Goal: Task Accomplishment & Management: Complete application form

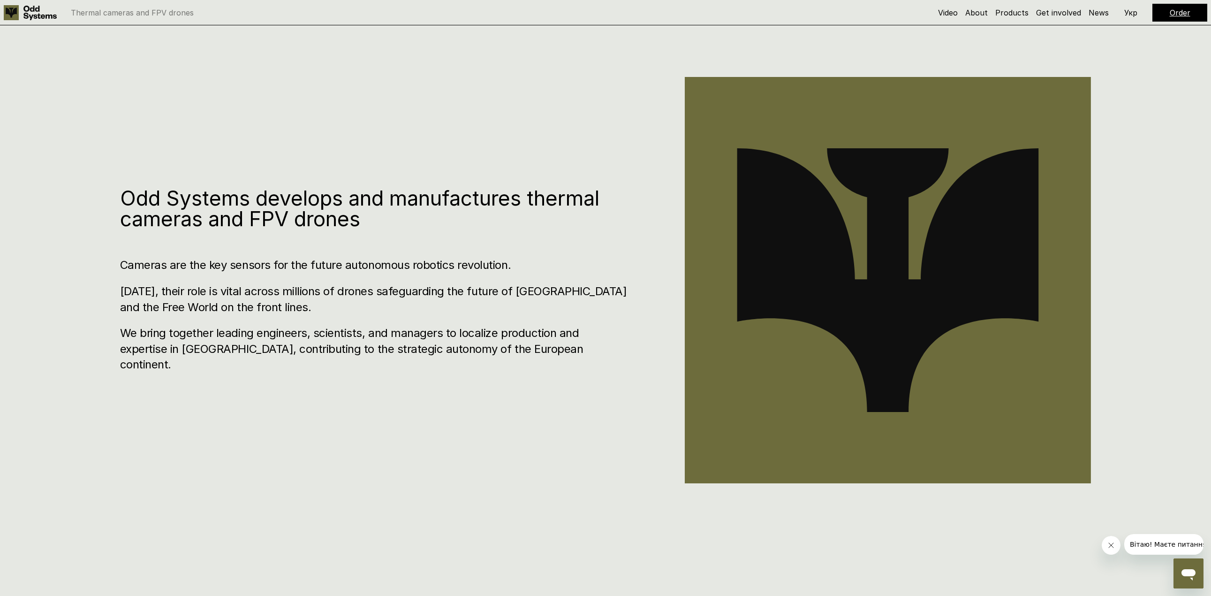
scroll to position [657, 0]
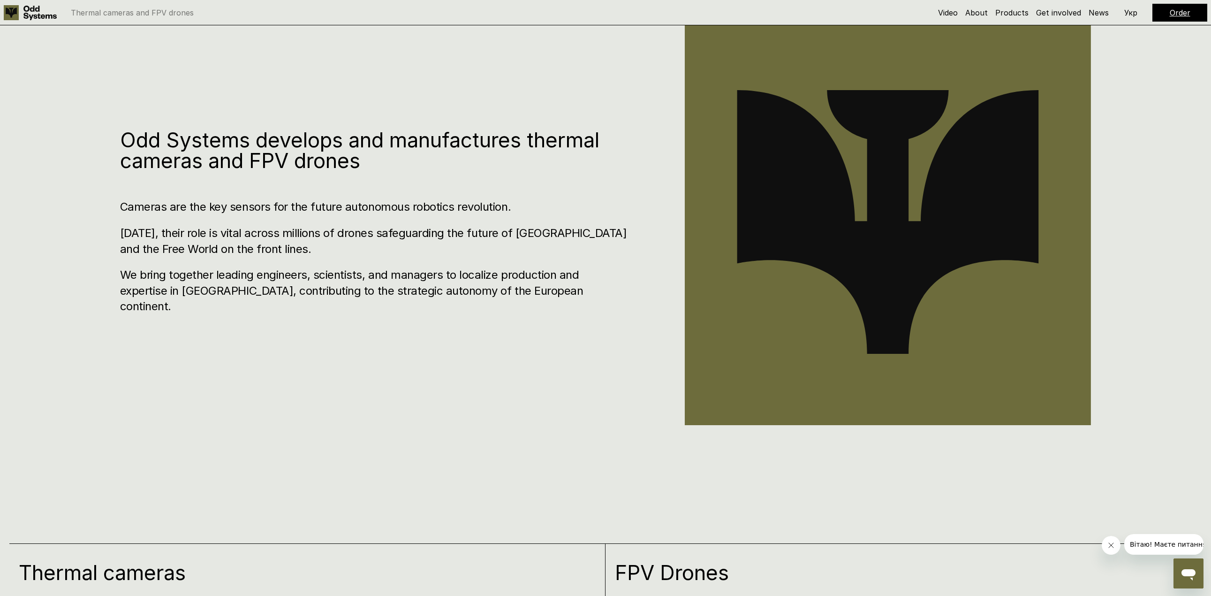
click at [1173, 13] on link "Order" at bounding box center [1180, 12] width 21 height 9
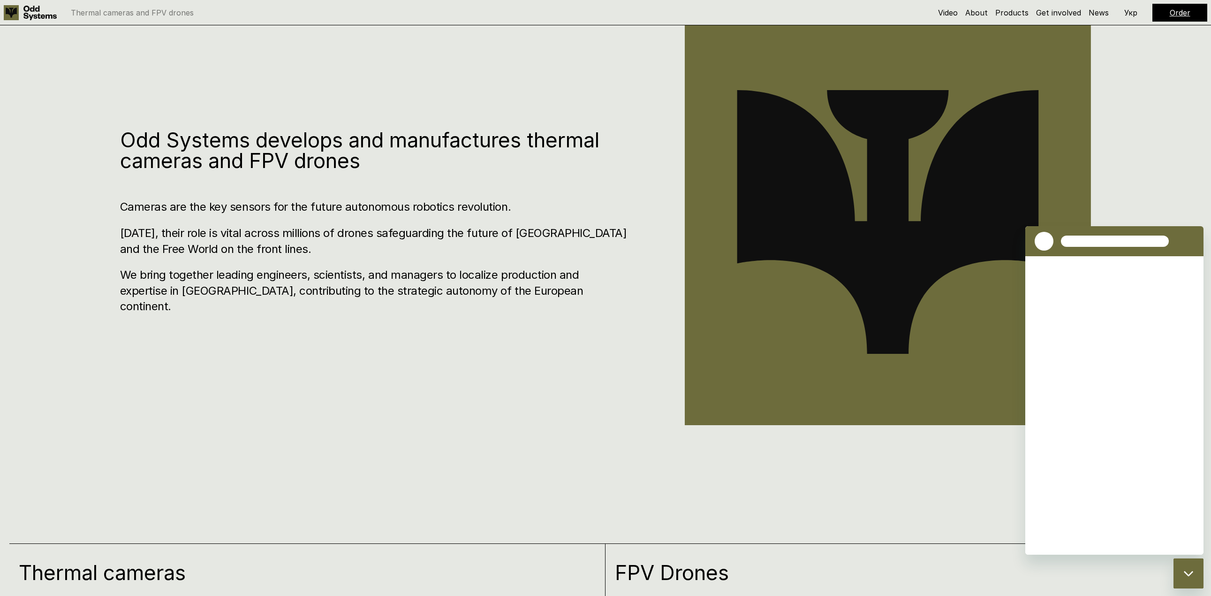
scroll to position [0, 0]
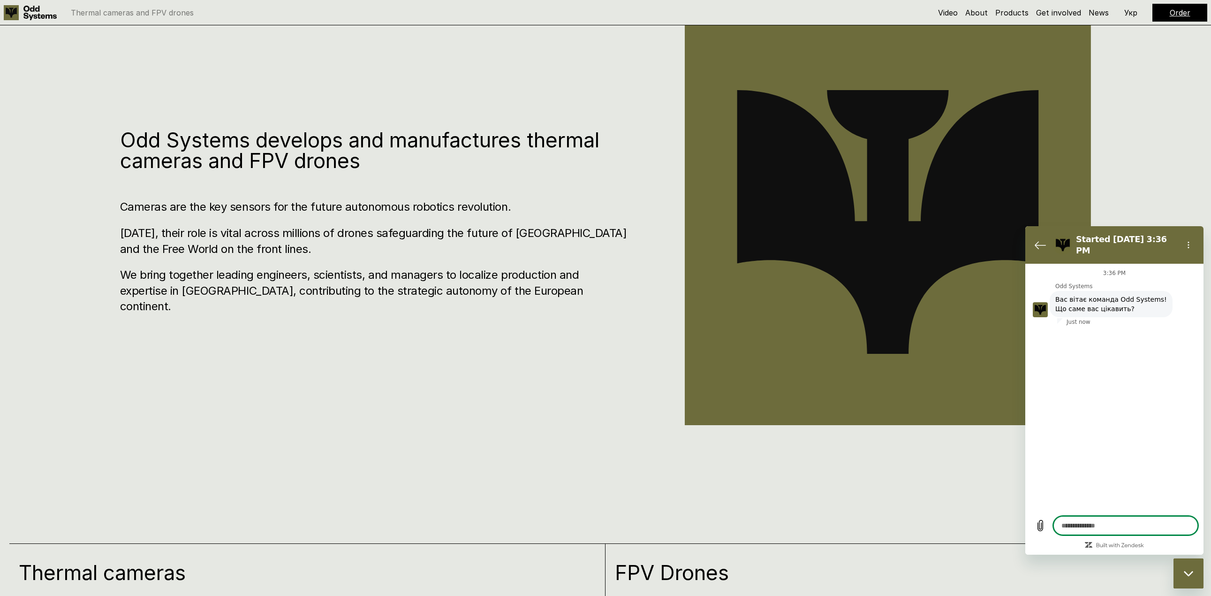
type textarea "*"
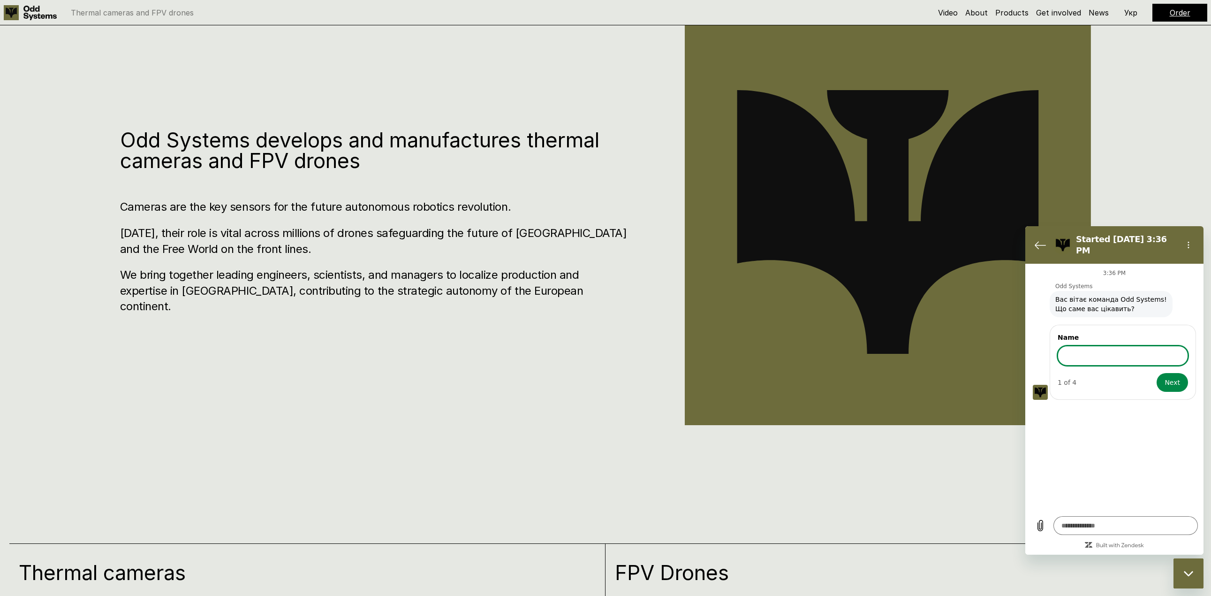
click at [1082, 346] on input "Name" at bounding box center [1123, 356] width 130 height 20
type input "*****"
click at [1175, 377] on span "Next" at bounding box center [1172, 382] width 15 height 11
type textarea "*"
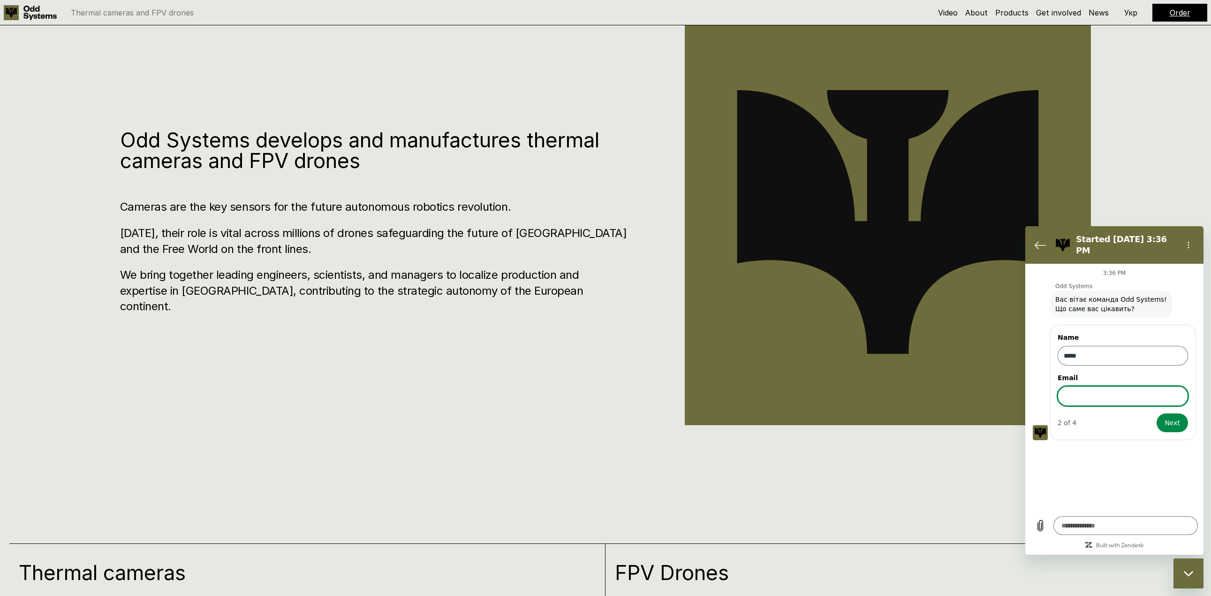
click at [1111, 392] on input "Email" at bounding box center [1123, 396] width 130 height 20
type input "**********"
click at [1176, 419] on span "Next" at bounding box center [1172, 422] width 15 height 11
type textarea "*"
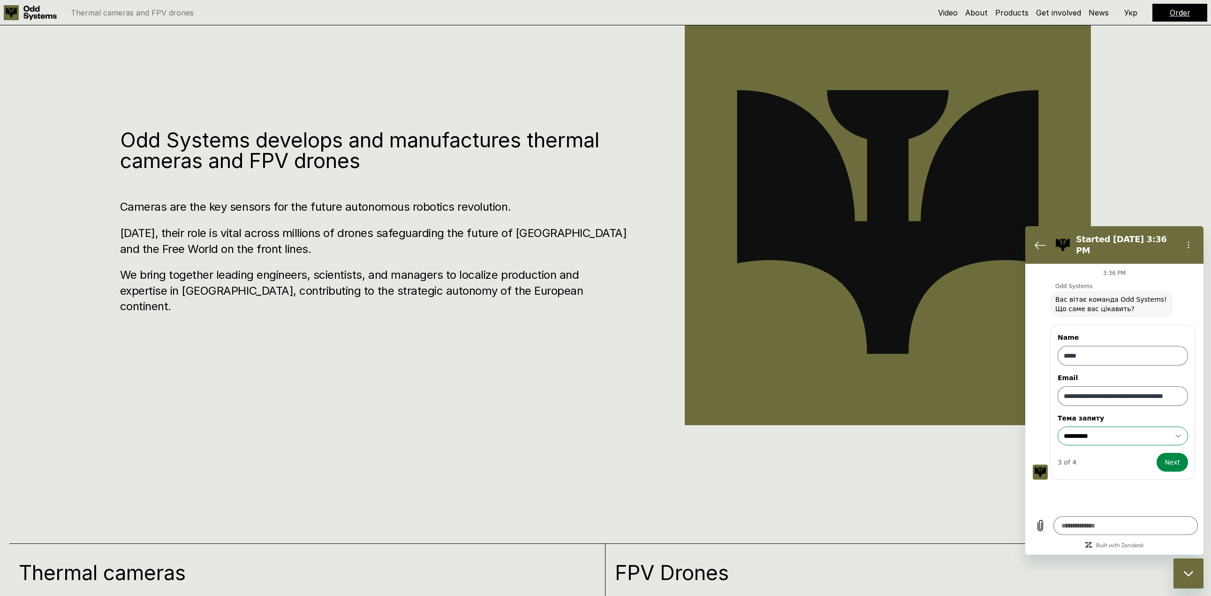
click at [1130, 431] on input "**********" at bounding box center [1117, 435] width 107 height 9
click at [1130, 431] on input "Тема запиту" at bounding box center [1117, 435] width 107 height 9
type input "**********"
click at [1180, 432] on icon at bounding box center [1179, 436] width 8 height 8
type input "**********"
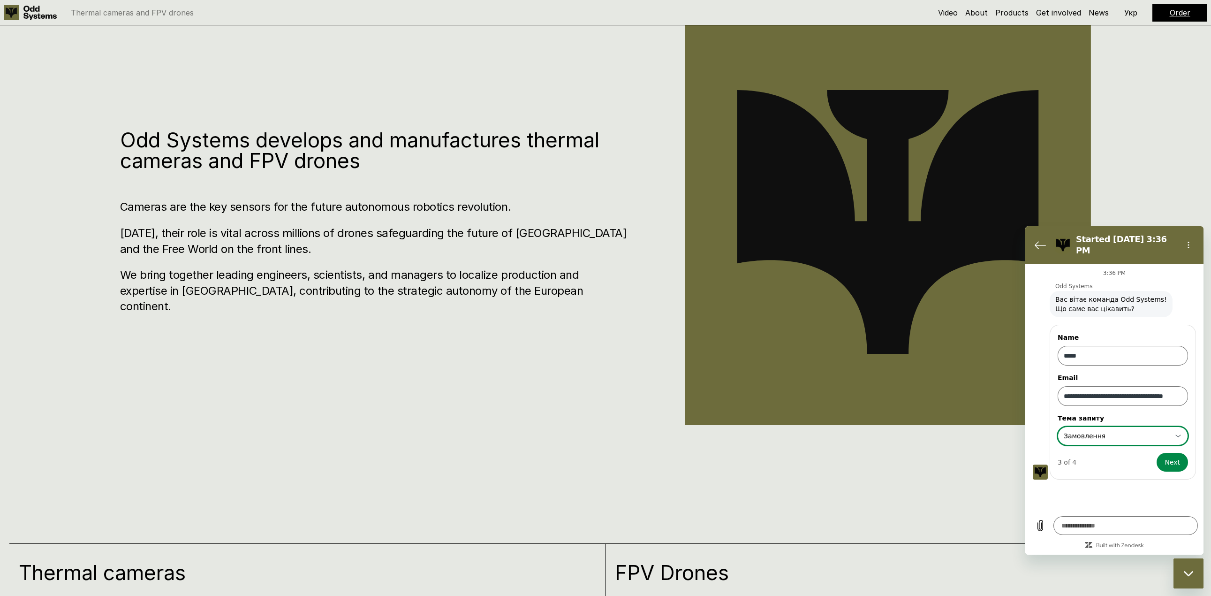
click at [1150, 427] on div "**********" at bounding box center [1117, 435] width 109 height 17
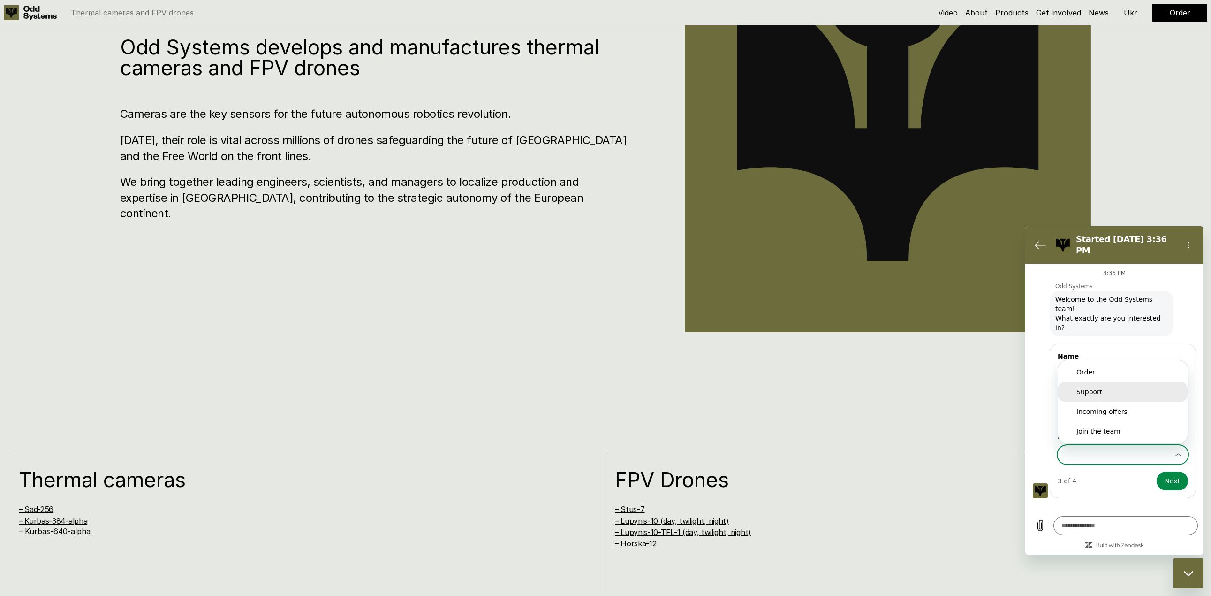
scroll to position [751, 0]
click at [1120, 362] on li "Order" at bounding box center [1122, 372] width 129 height 20
type input "**********"
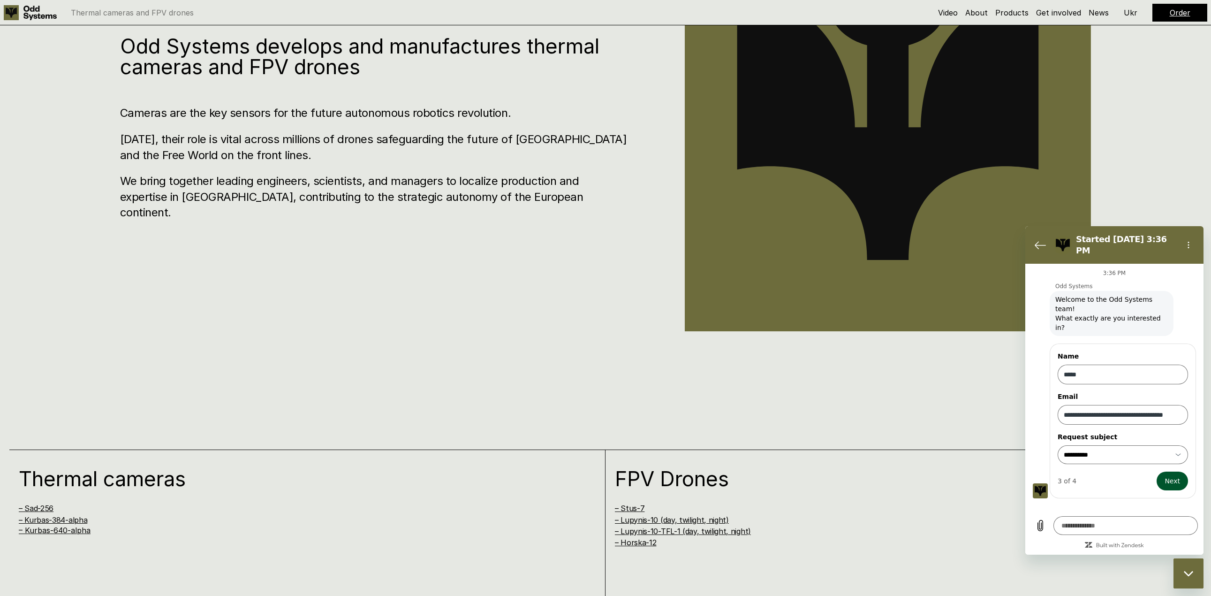
click at [1164, 471] on button "Next" at bounding box center [1172, 480] width 31 height 19
type textarea "*"
click at [1108, 482] on input "Номер телефону" at bounding box center [1123, 492] width 130 height 20
click at [1086, 469] on label "Номер телефону" at bounding box center [1123, 473] width 130 height 9
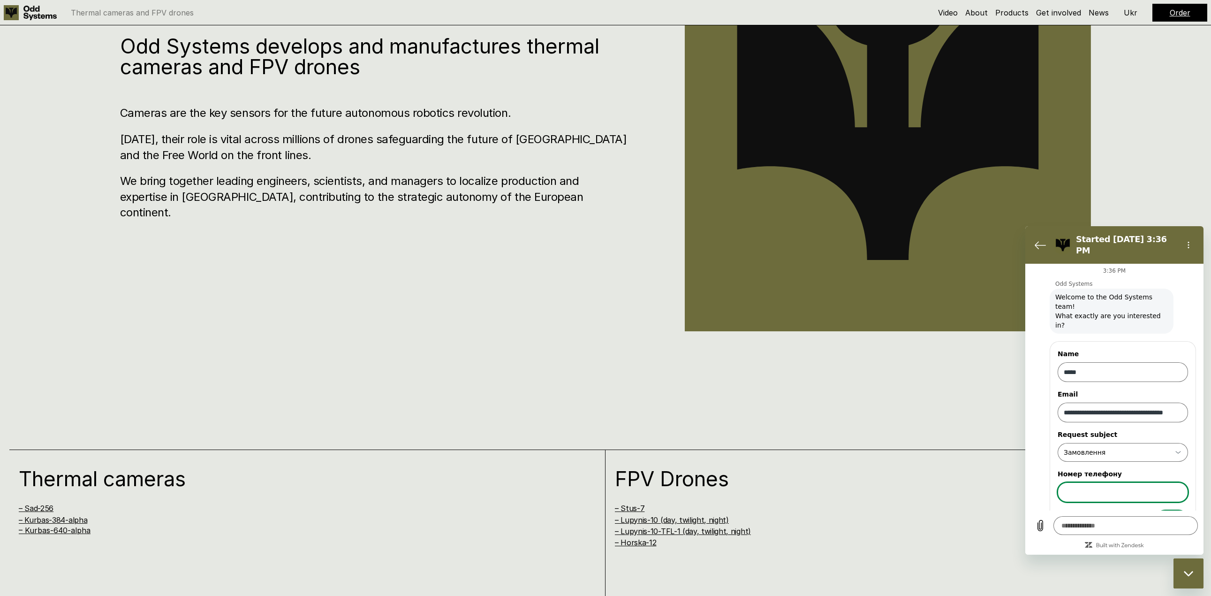
click at [1086, 482] on input "Номер телефону" at bounding box center [1123, 492] width 130 height 20
click at [1086, 469] on label "Номер телефону" at bounding box center [1123, 473] width 130 height 9
click at [1086, 482] on input "Номер телефону" at bounding box center [1123, 492] width 130 height 20
click at [1086, 469] on label "Номер телефону" at bounding box center [1123, 473] width 130 height 9
click at [1086, 482] on input "Номер телефону" at bounding box center [1123, 492] width 130 height 20
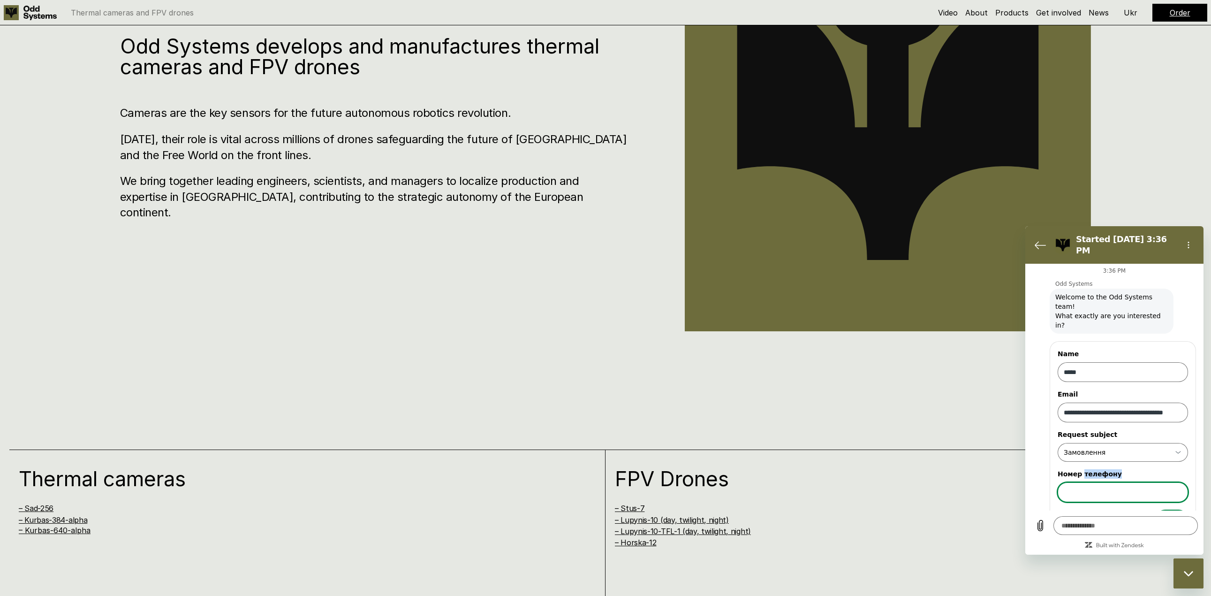
click at [1086, 469] on label "Номер телефону" at bounding box center [1123, 473] width 130 height 9
click at [1086, 482] on input "Номер телефону" at bounding box center [1123, 492] width 130 height 20
click at [1086, 469] on label "Номер телефону" at bounding box center [1123, 473] width 130 height 9
click at [1086, 482] on input "Номер телефону" at bounding box center [1123, 492] width 130 height 20
drag, startPoint x: 1086, startPoint y: 447, endPoint x: 1135, endPoint y: 498, distance: 70.7
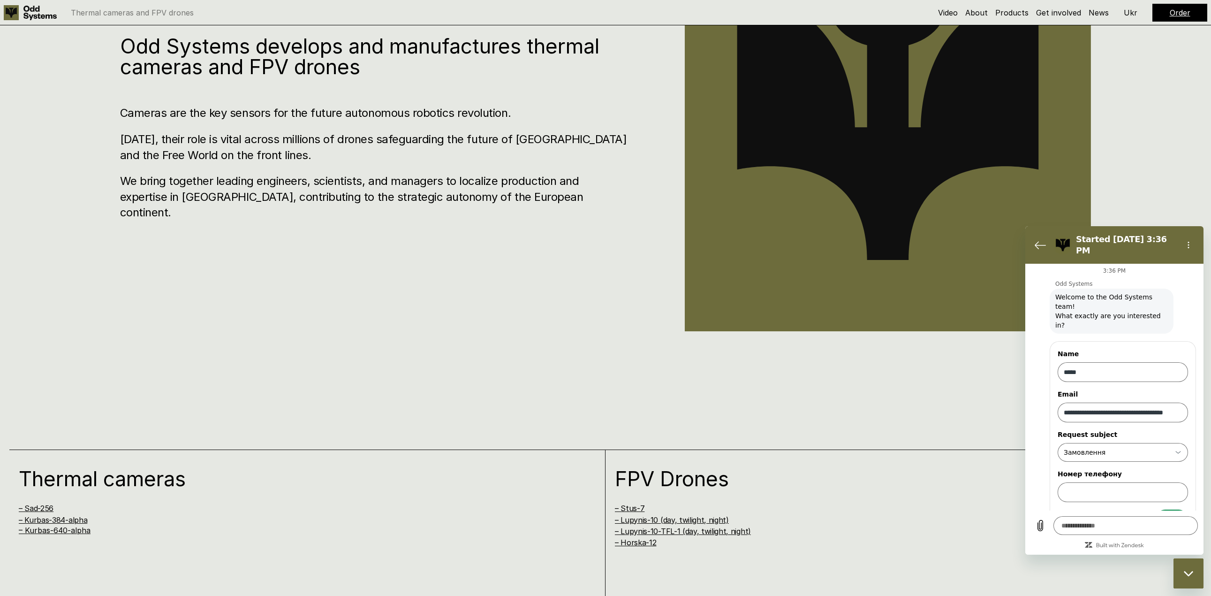
click at [1135, 509] on div "4 of 4 Send" at bounding box center [1123, 518] width 130 height 19
click at [1088, 482] on input "Номер телефону" at bounding box center [1123, 492] width 130 height 20
click at [1088, 469] on label "Номер телефону" at bounding box center [1123, 473] width 130 height 9
click at [1088, 482] on input "Номер телефону" at bounding box center [1123, 492] width 130 height 20
click at [1088, 469] on label "Номер телефону" at bounding box center [1123, 473] width 130 height 9
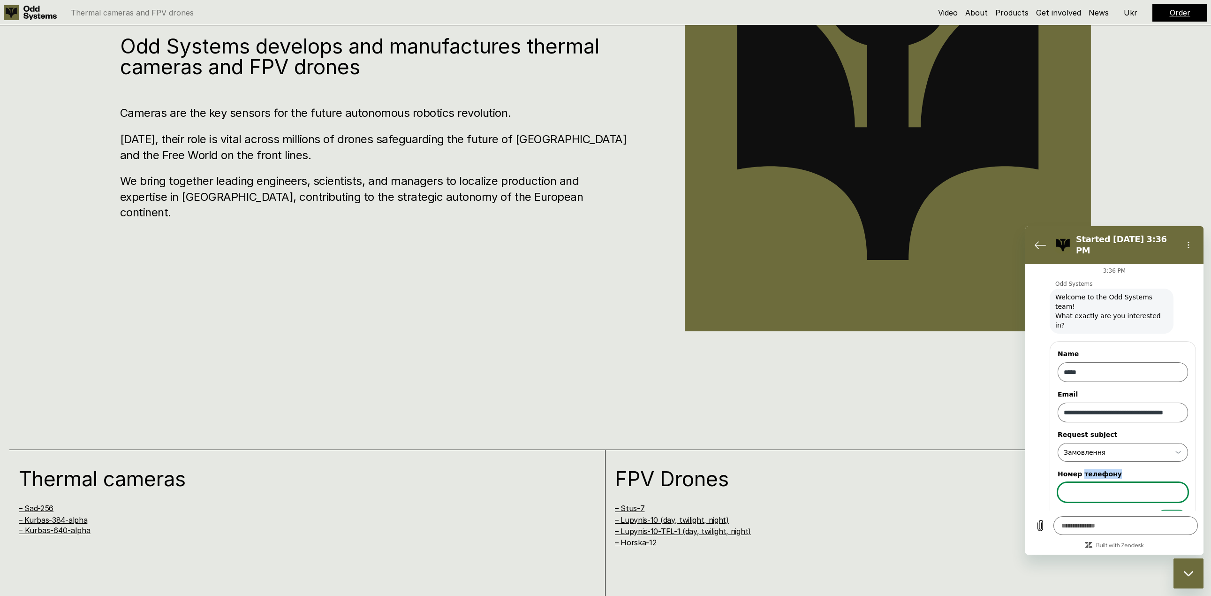
click at [1088, 482] on input "Номер телефону" at bounding box center [1123, 492] width 130 height 20
click at [1088, 469] on label "Номер телефону" at bounding box center [1123, 473] width 130 height 9
click at [1088, 482] on input "Номер телефону" at bounding box center [1123, 492] width 130 height 20
click at [1115, 482] on input "Номер телефону" at bounding box center [1123, 492] width 130 height 20
click at [1175, 509] on button "Send" at bounding box center [1172, 518] width 32 height 19
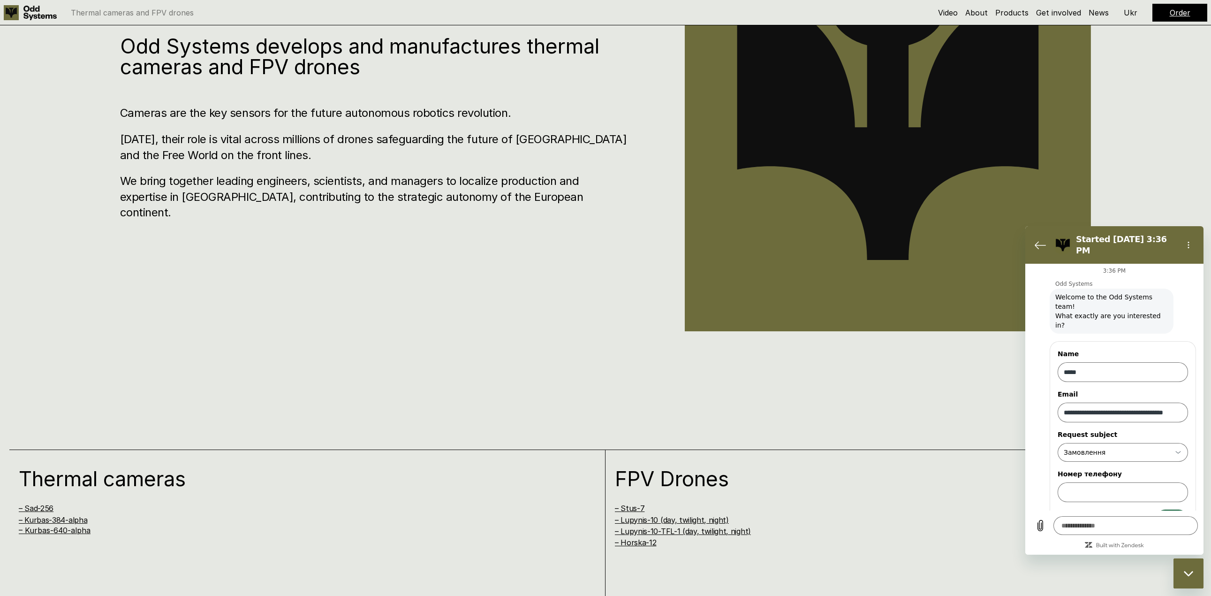
scroll to position [14, 0]
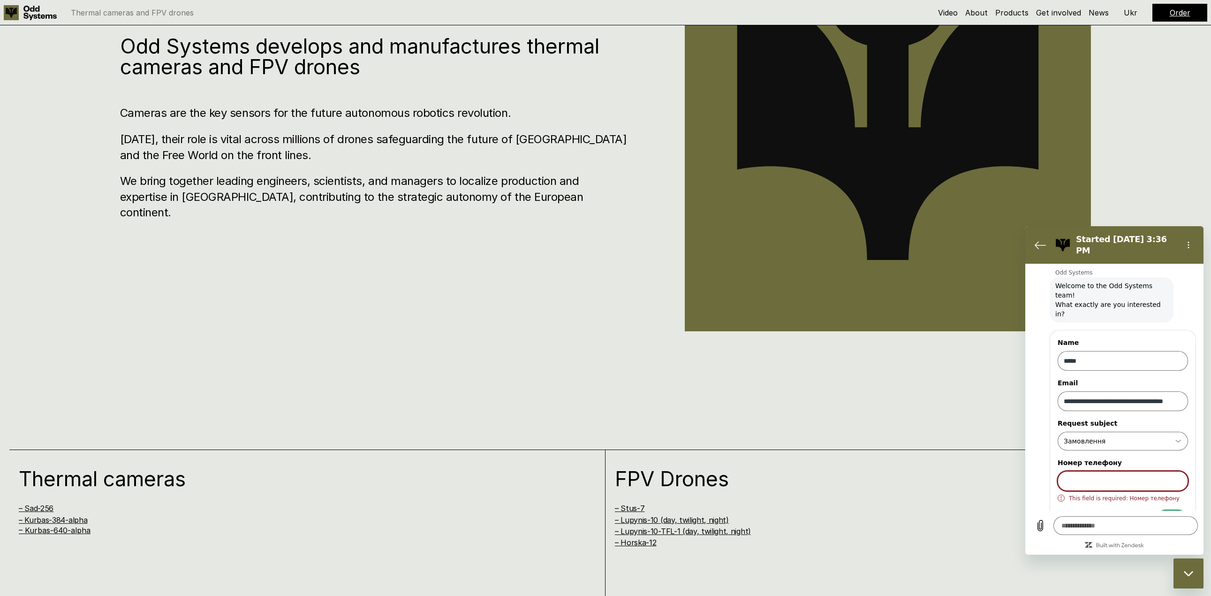
click at [1101, 471] on input "Номер телефону" at bounding box center [1123, 481] width 130 height 20
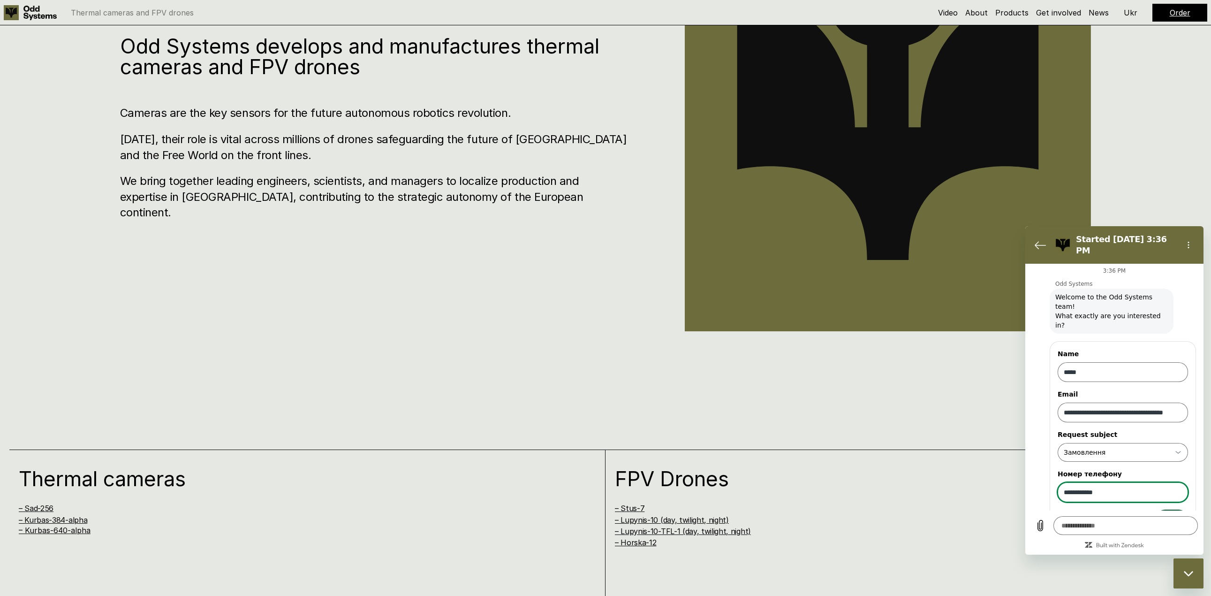
type input "**********"
click at [1165, 513] on span "Send" at bounding box center [1172, 518] width 16 height 11
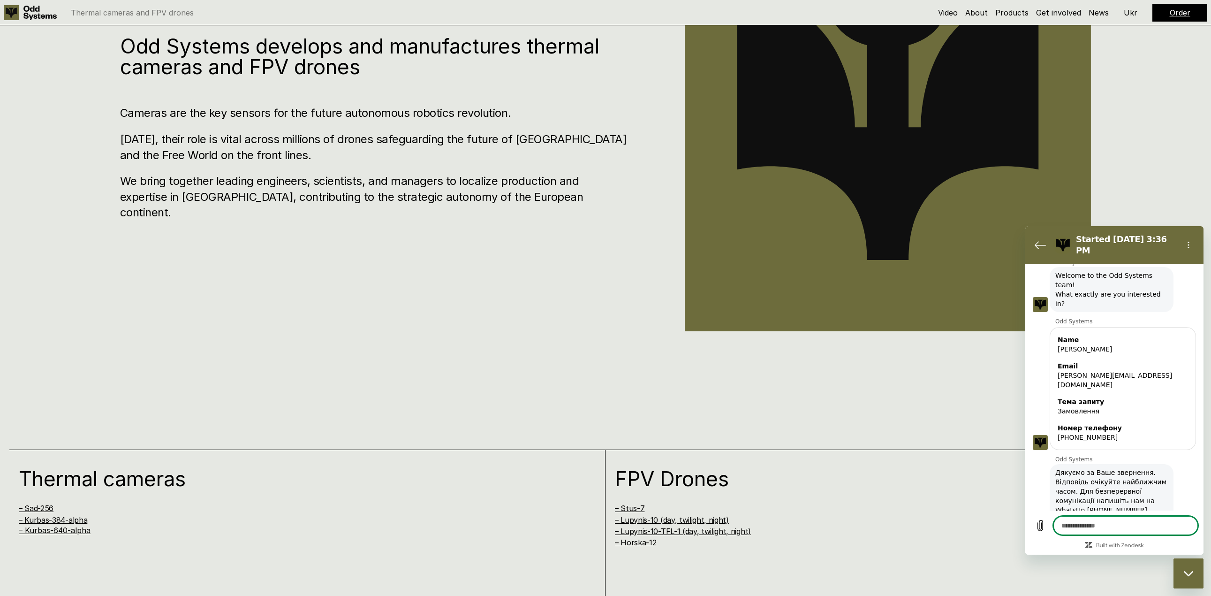
scroll to position [26, 0]
click at [1105, 468] on span "Дякуємо за Ваше звернення. Відповідь очікуйте найближчим часом. Для безперервно…" at bounding box center [1112, 498] width 120 height 73
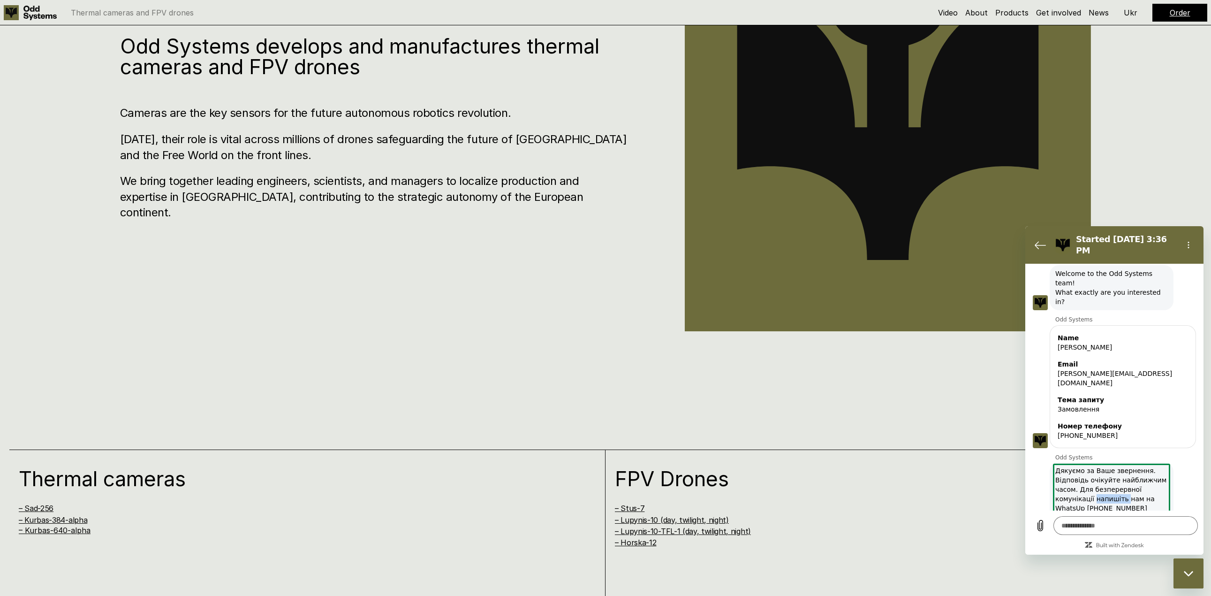
click at [1105, 468] on span "Дякуємо за Ваше звернення. Відповідь очікуйте найближчим часом. Для безперервно…" at bounding box center [1112, 498] width 120 height 73
click at [1158, 468] on span "Дякуємо за Ваше звернення. Відповідь очікуйте найближчим часом. Для безперервно…" at bounding box center [1112, 498] width 120 height 73
click at [1109, 464] on span "Дякуємо за Ваше звернення. Відповідь очікуйте найближчим часом. Для безперервно…" at bounding box center [1112, 498] width 120 height 73
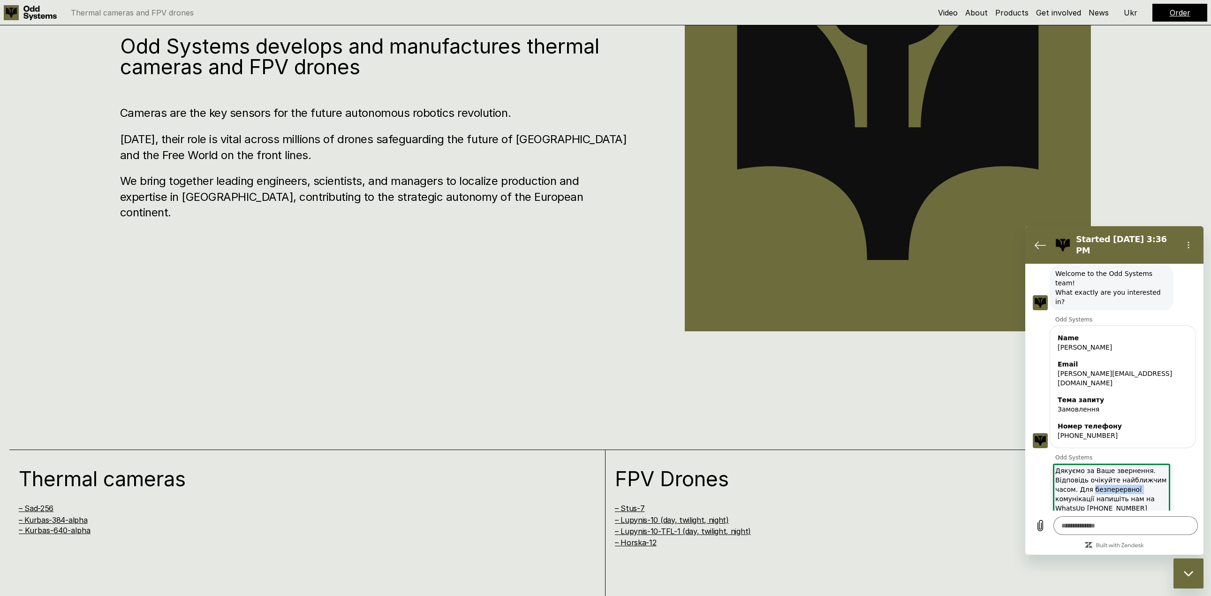
click at [1109, 464] on span "Дякуємо за Ваше звернення. Відповідь очікуйте найближчим часом. Для безперервно…" at bounding box center [1112, 498] width 120 height 73
click at [1117, 524] on icon "(opens in a new tab)" at bounding box center [1113, 527] width 7 height 6
click at [1092, 470] on span "Дякуємо за Ваше звернення. Відповідь очікуйте найближчим часом. Для безперервно…" at bounding box center [1112, 498] width 120 height 73
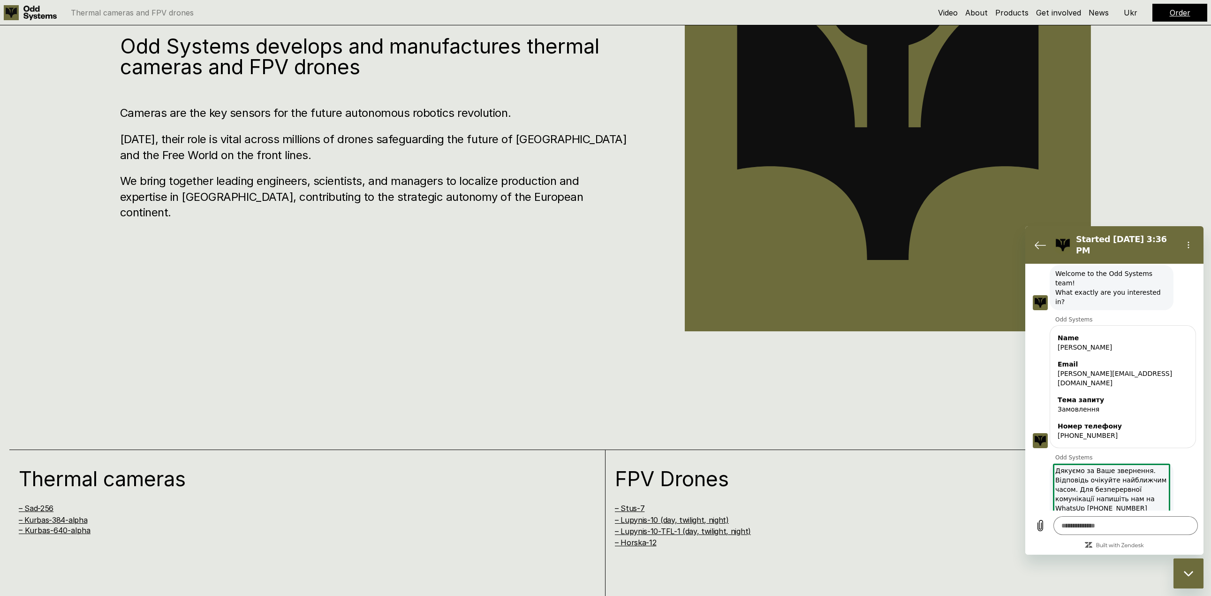
click at [1092, 468] on span "Дякуємо за Ваше звернення. Відповідь очікуйте найближчим часом. Для безперервно…" at bounding box center [1112, 498] width 120 height 73
click at [1093, 467] on span "Дякуємо за Ваше звернення. Відповідь очікуйте найближчим часом. Для безперервно…" at bounding box center [1112, 498] width 120 height 73
drag, startPoint x: 1055, startPoint y: 445, endPoint x: 1134, endPoint y: 494, distance: 92.5
click at [1134, 494] on span "Дякуємо за Ваше звернення. Відповідь очікуйте найближчим часом. Для безперервно…" at bounding box center [1112, 498] width 120 height 73
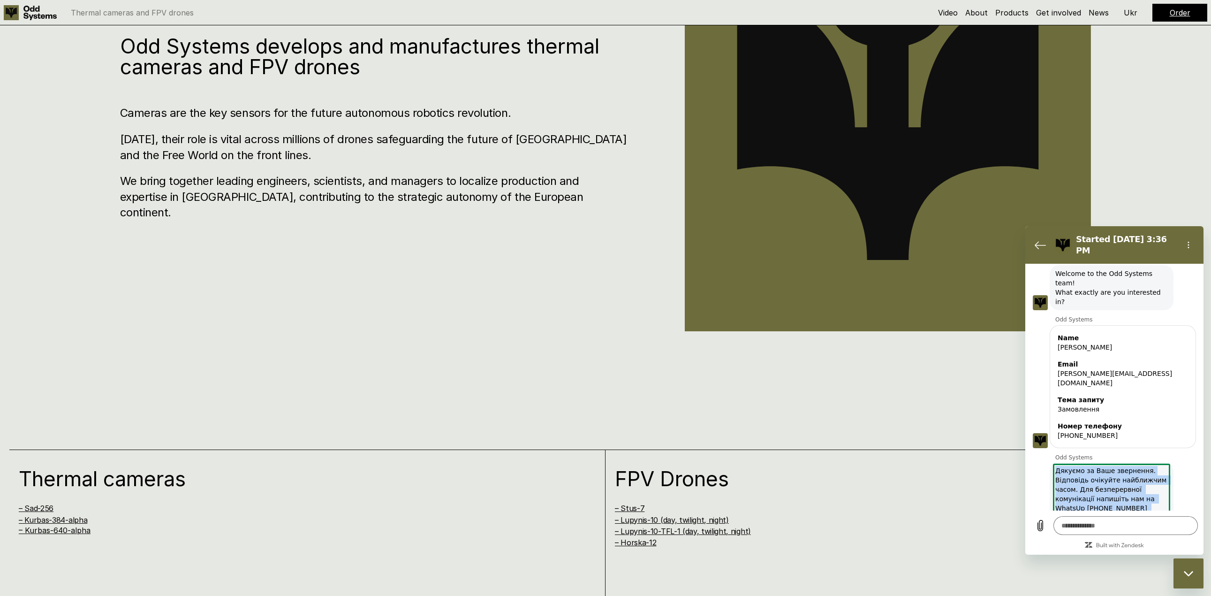
copy span "Дякуємо за Ваше звернення. Відповідь очікуйте найближчим часом. Для безперервно…"
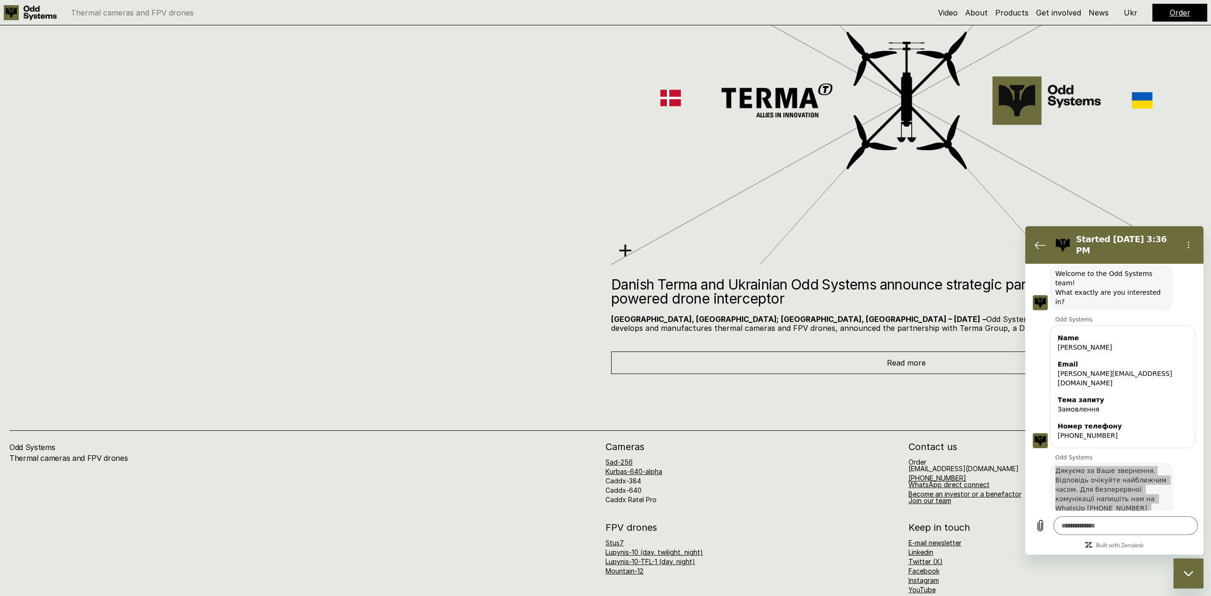
scroll to position [6755, 0]
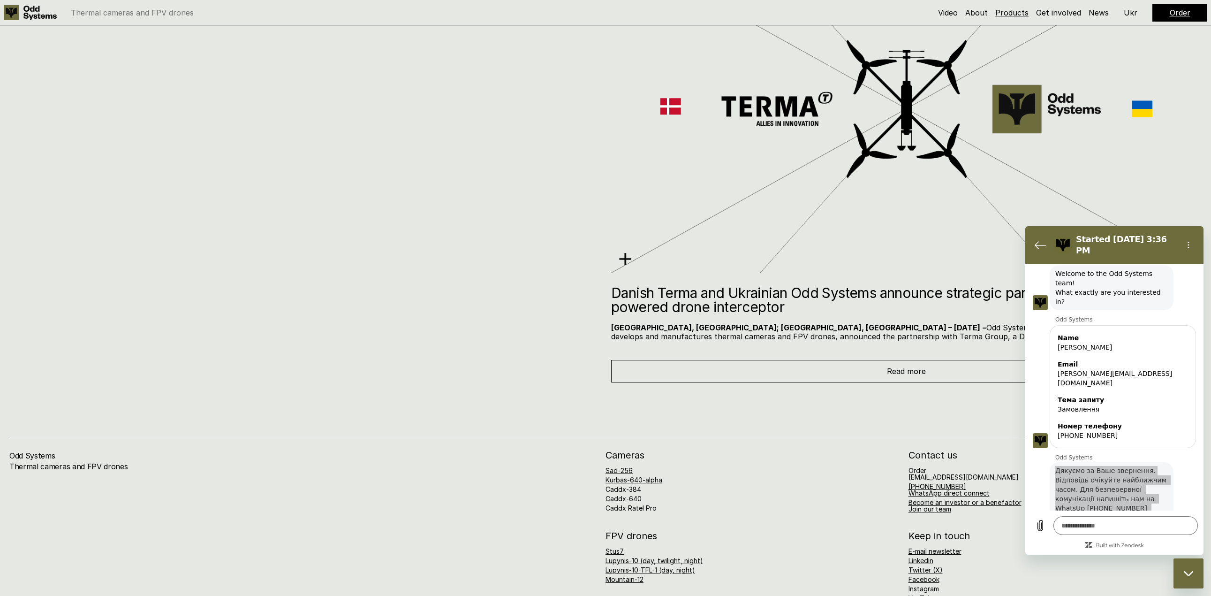
click at [1002, 9] on link "Products" at bounding box center [1011, 12] width 33 height 9
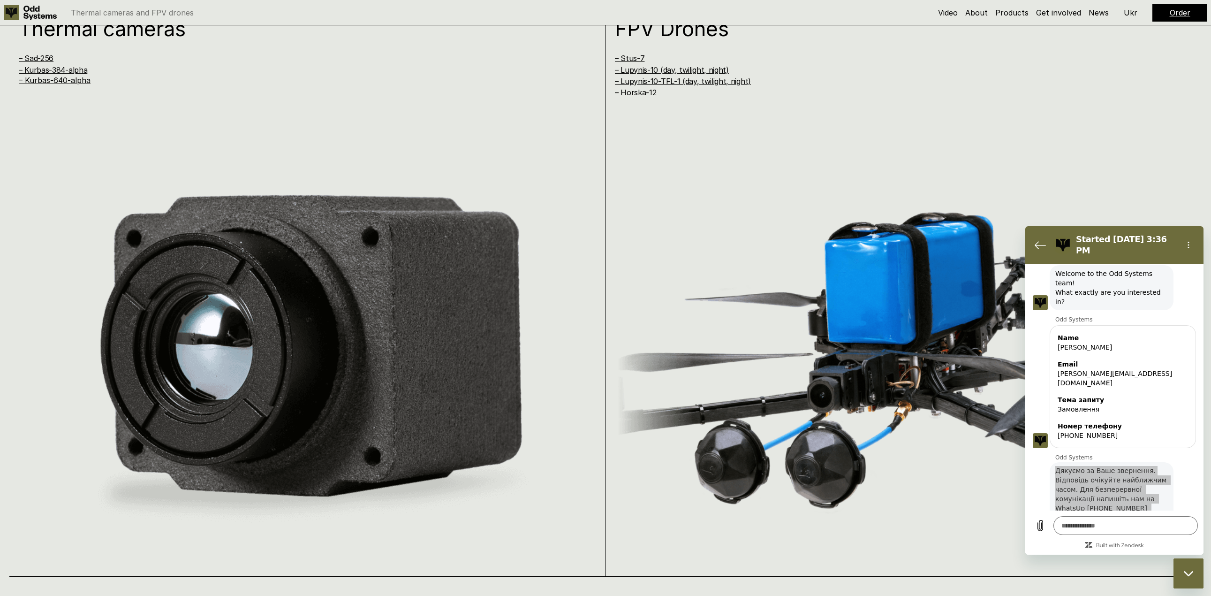
scroll to position [1220, 0]
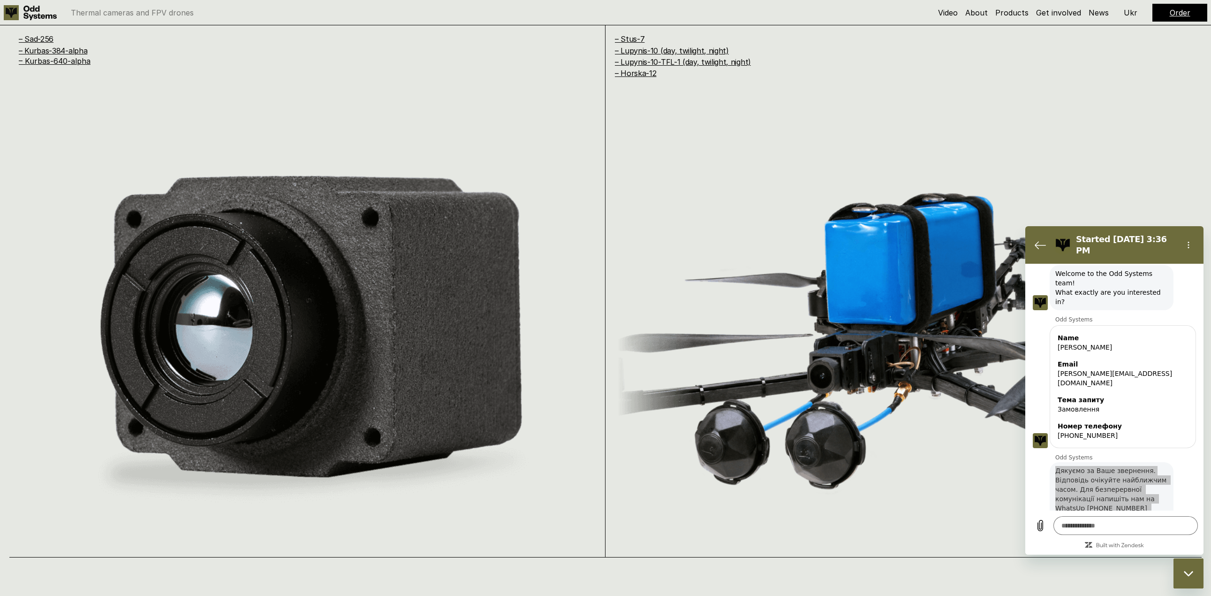
click at [1194, 576] on div "Close messaging window" at bounding box center [1189, 573] width 28 height 28
type textarea "*"
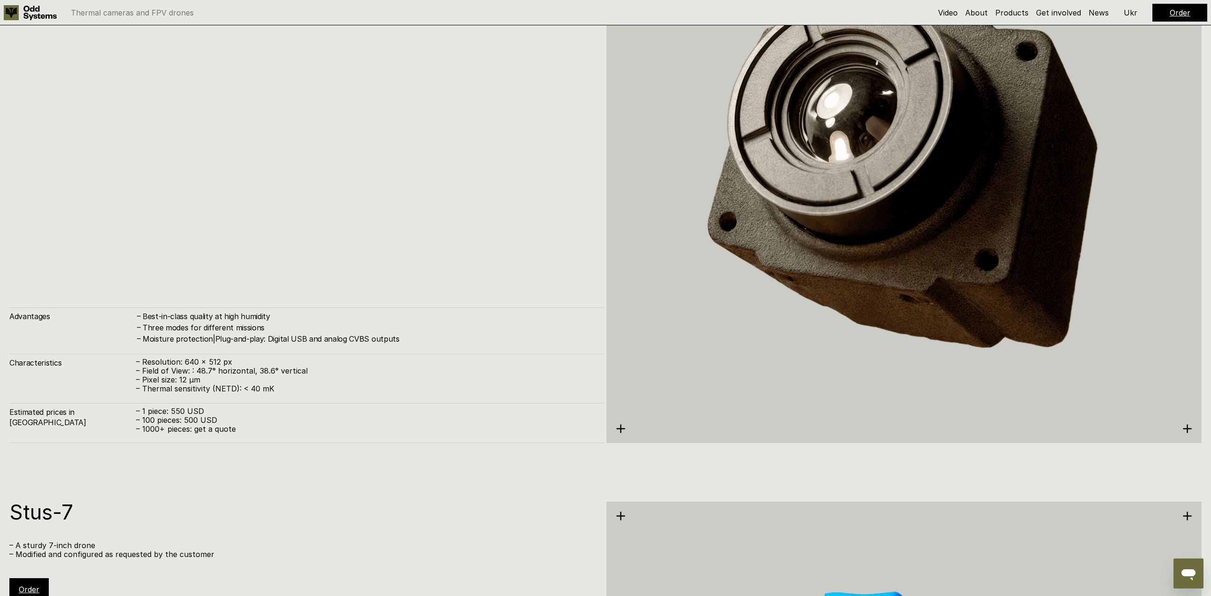
scroll to position [3330, 0]
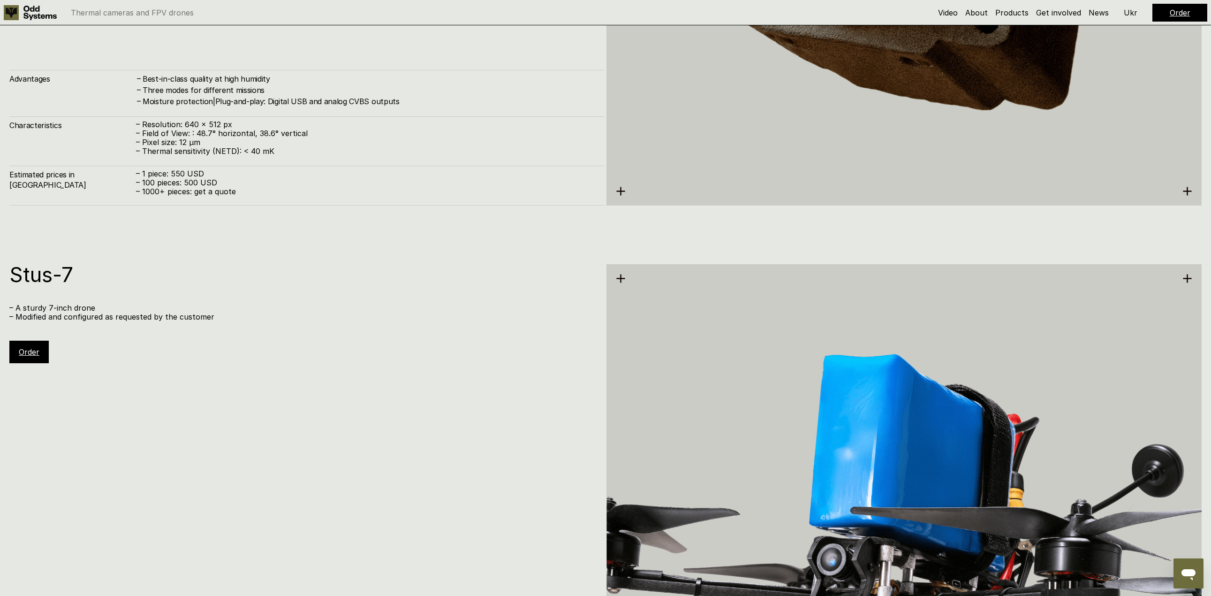
click at [529, 179] on div "Estimated prices in [GEOGRAPHIC_DATA] – 1 piece: 550 USD – 100 pieces: 500 USD …" at bounding box center [306, 186] width 595 height 40
click at [576, 205] on div "Estimated prices in [GEOGRAPHIC_DATA] – 1 piece: 550 USD – 100 pieces: 500 USD …" at bounding box center [306, 186] width 595 height 40
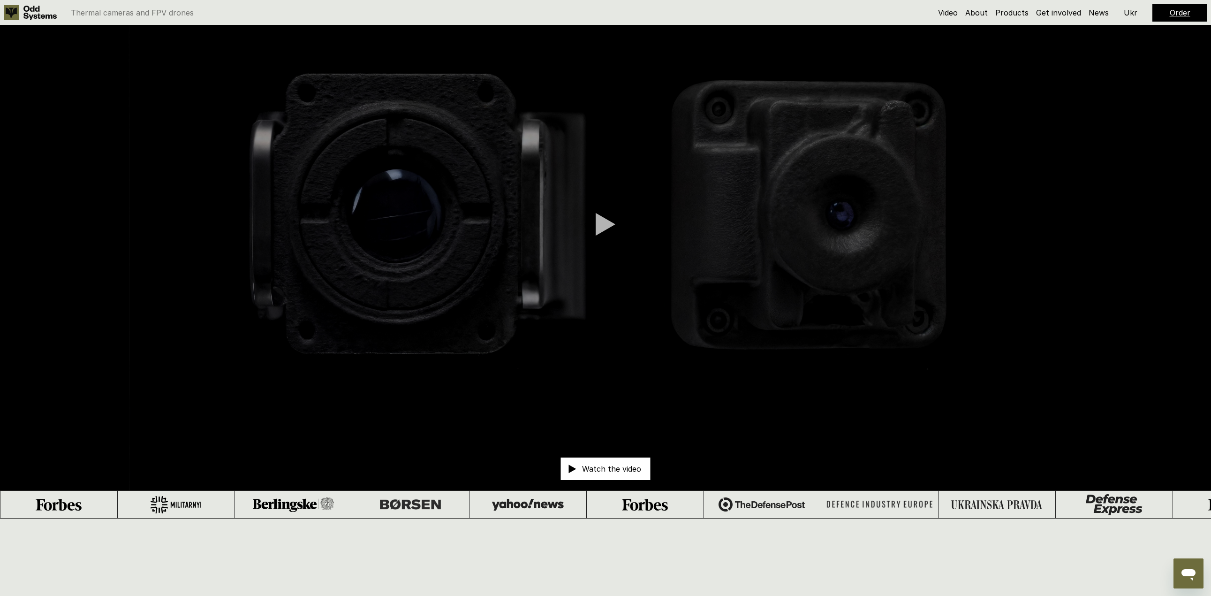
scroll to position [0, 0]
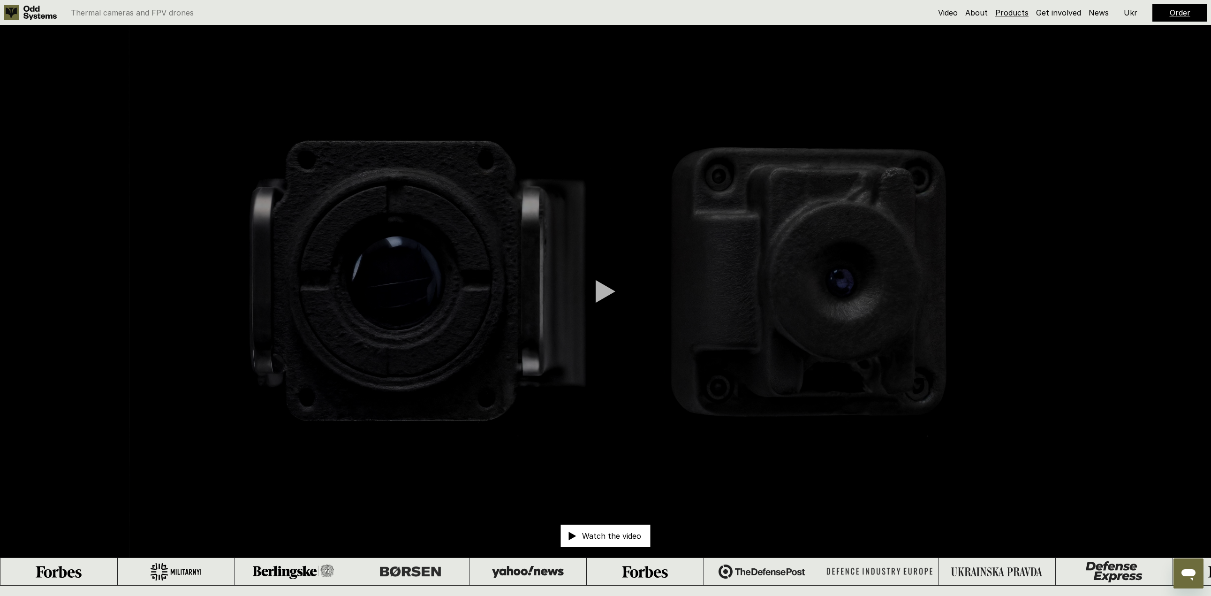
click at [1012, 10] on link "Products" at bounding box center [1011, 12] width 33 height 9
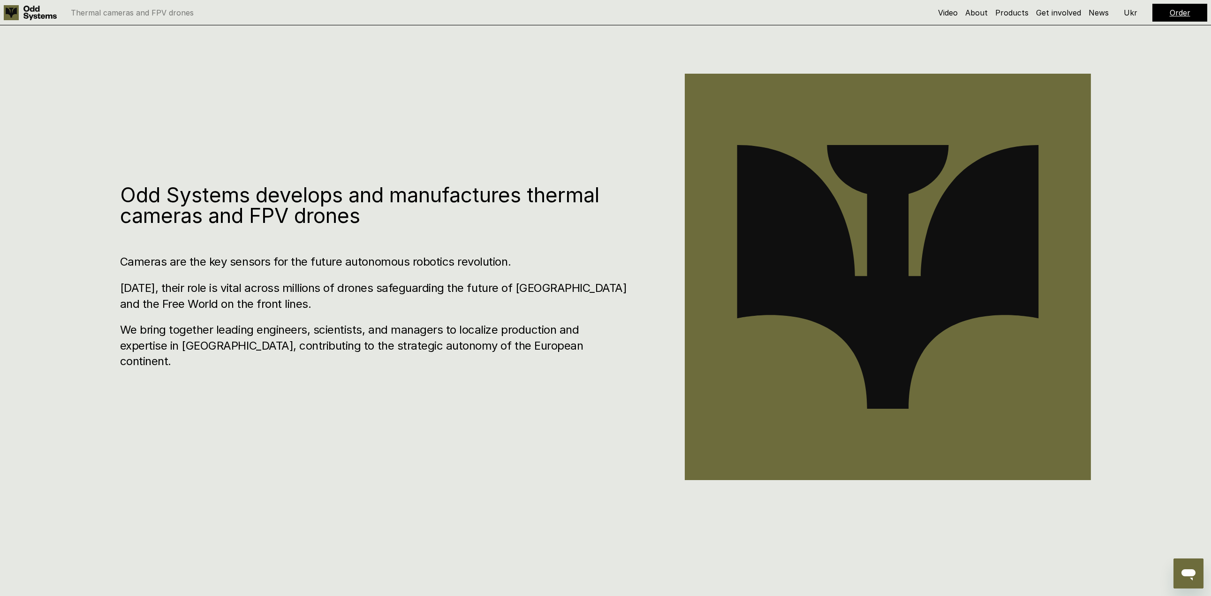
scroll to position [1004, 0]
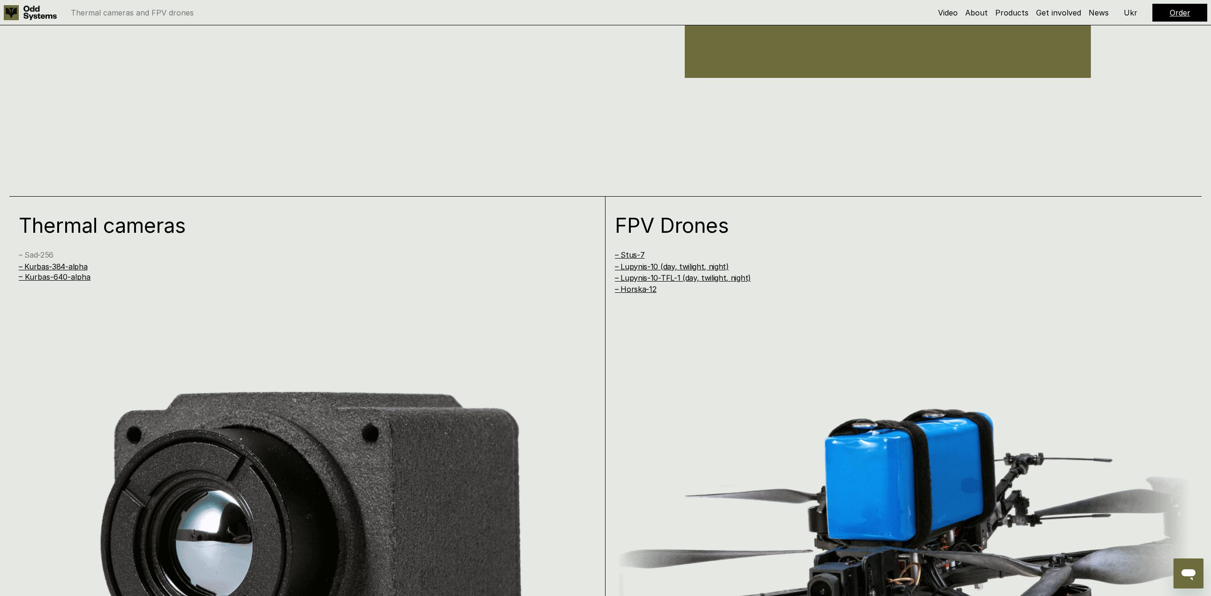
click at [35, 254] on font "– Sad-256" at bounding box center [36, 254] width 35 height 9
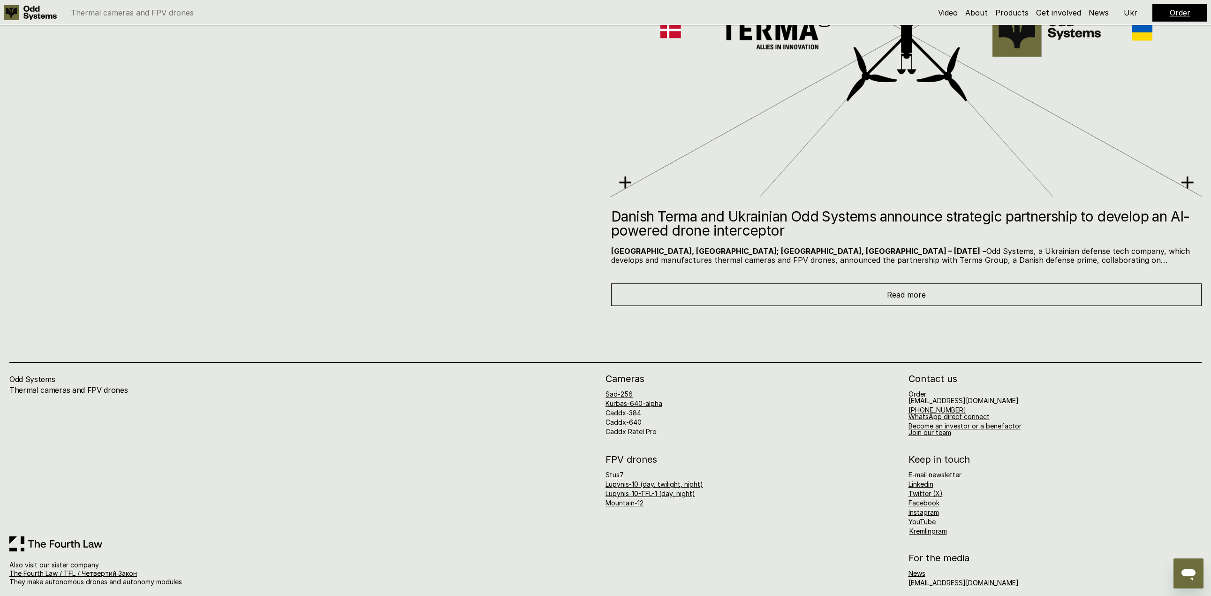
scroll to position [6840, 0]
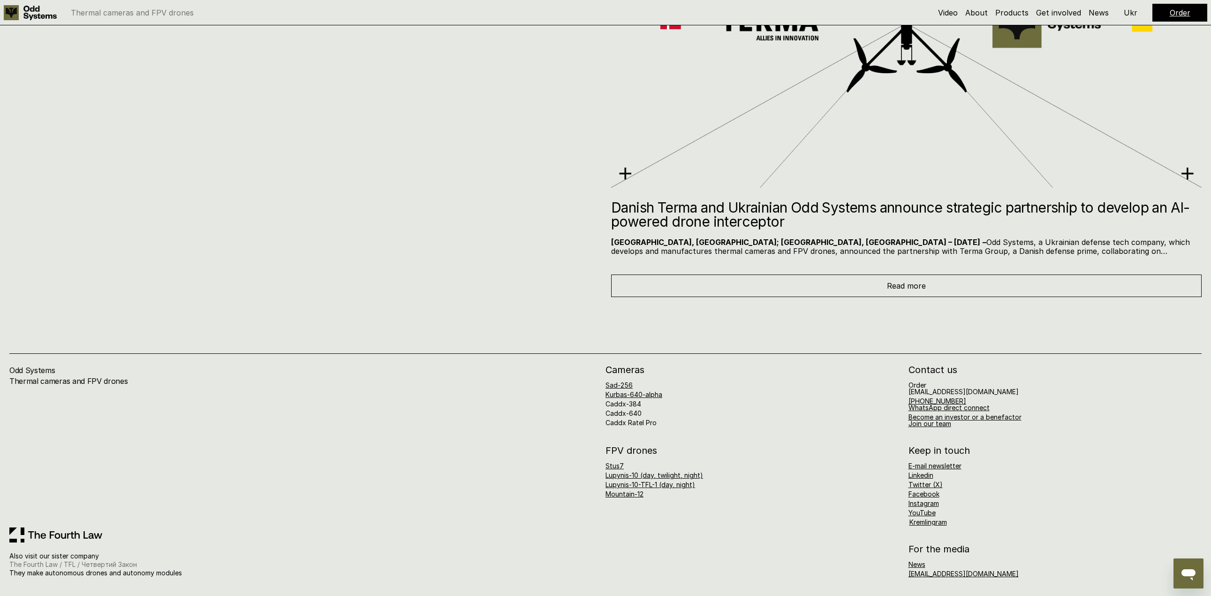
click at [53, 563] on link "The Fourth Law / TFL / Четвертий Закон" at bounding box center [73, 564] width 128 height 8
